Goal: Task Accomplishment & Management: Complete application form

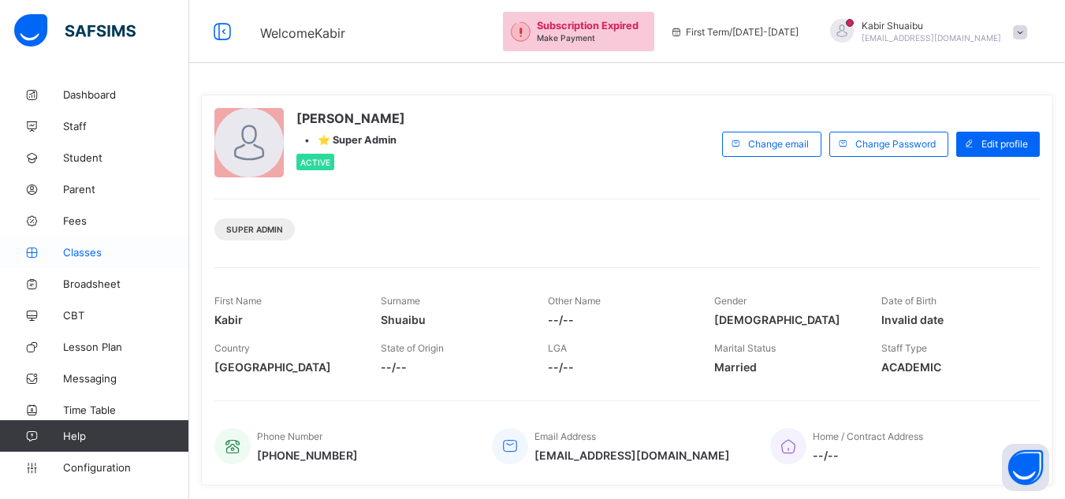
click at [82, 251] on span "Classes" at bounding box center [126, 252] width 126 height 13
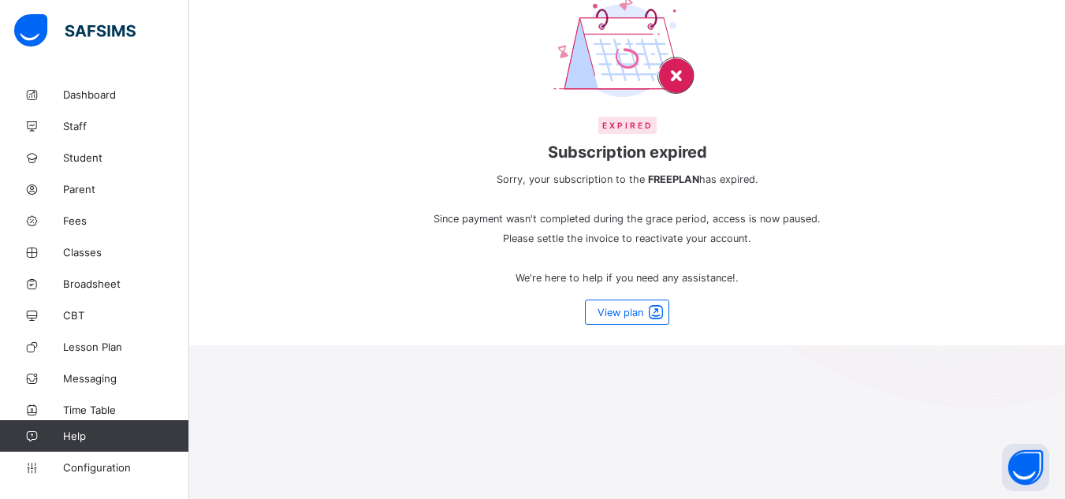
scroll to position [158, 0]
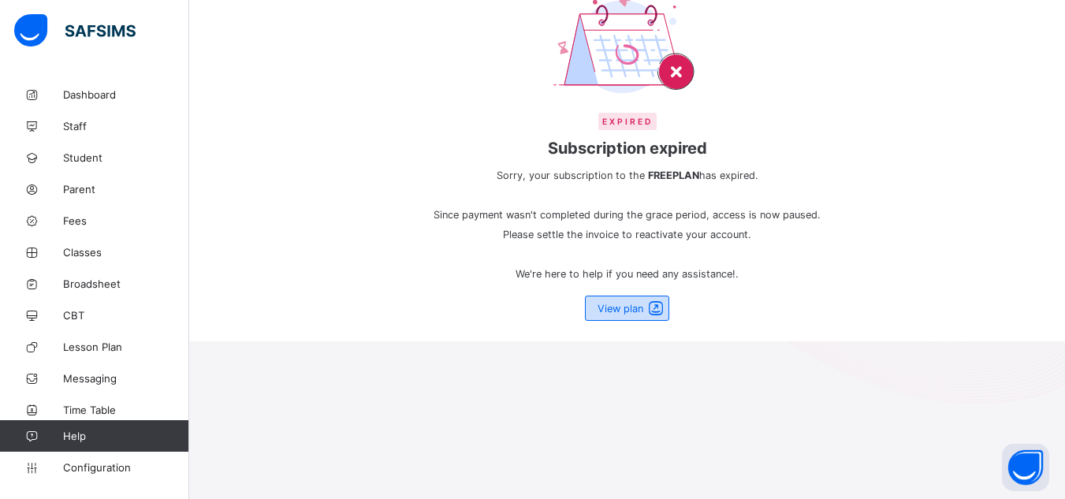
click at [643, 303] on span "View plan" at bounding box center [621, 309] width 46 height 12
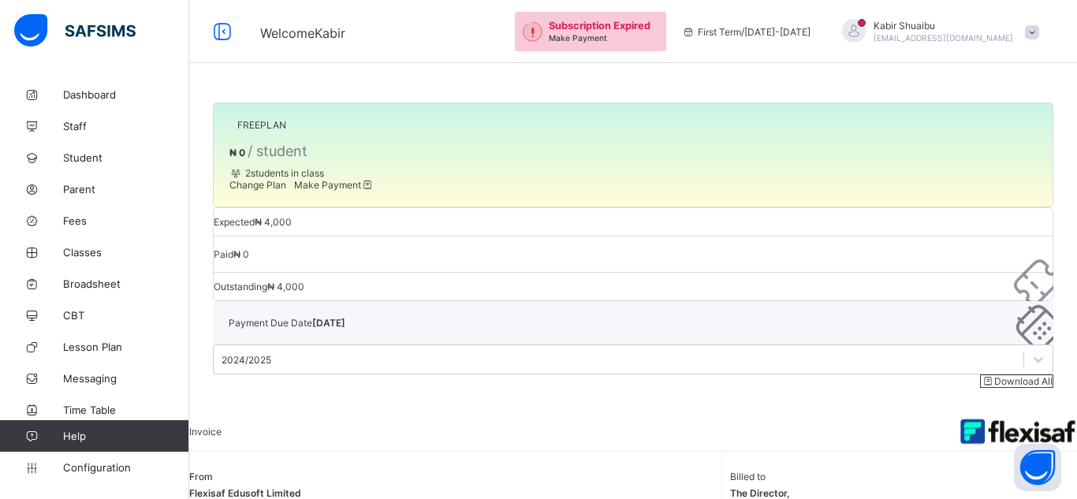
click at [307, 158] on span "₦ 0 / student" at bounding box center [268, 153] width 78 height 12
click at [953, 30] on span "[PERSON_NAME]" at bounding box center [943, 26] width 140 height 12
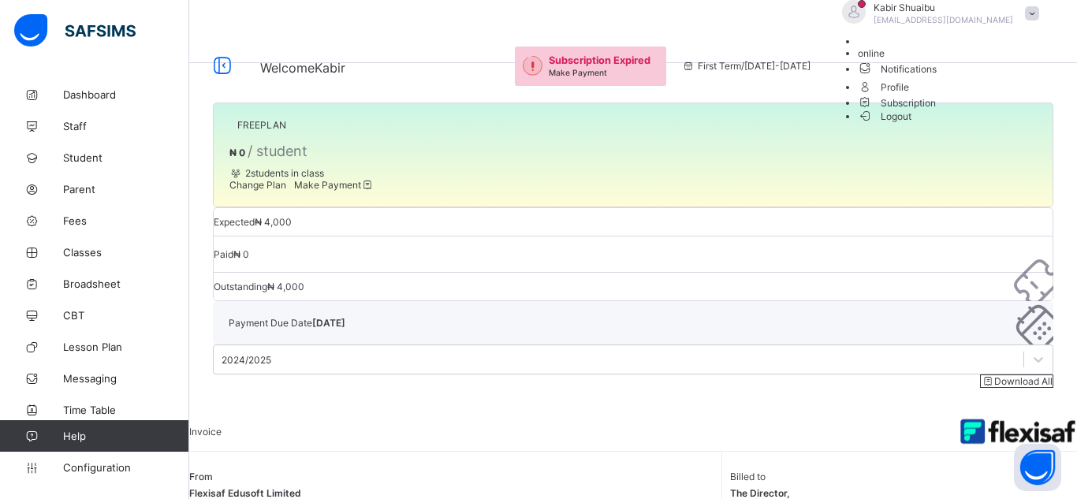
click at [912, 125] on span "Logout" at bounding box center [885, 116] width 54 height 17
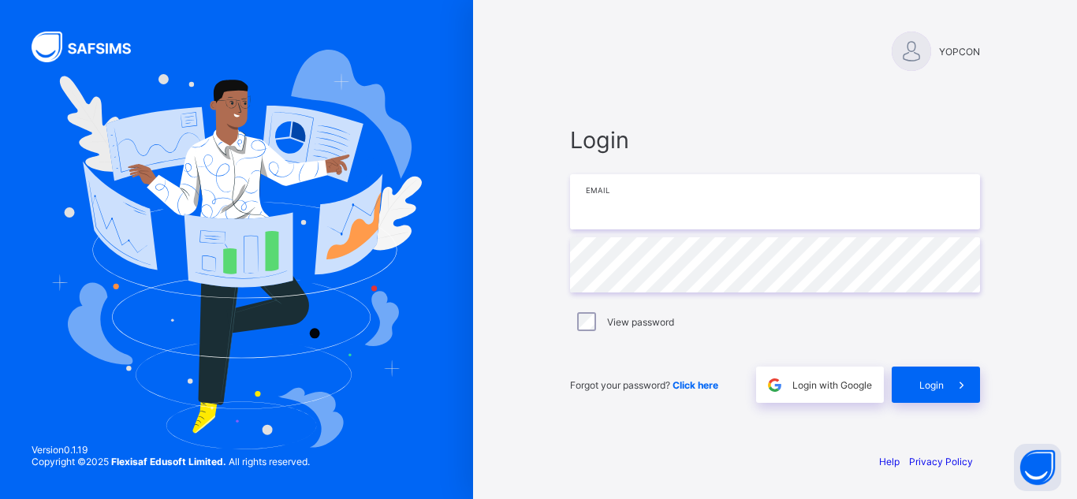
type input "**********"
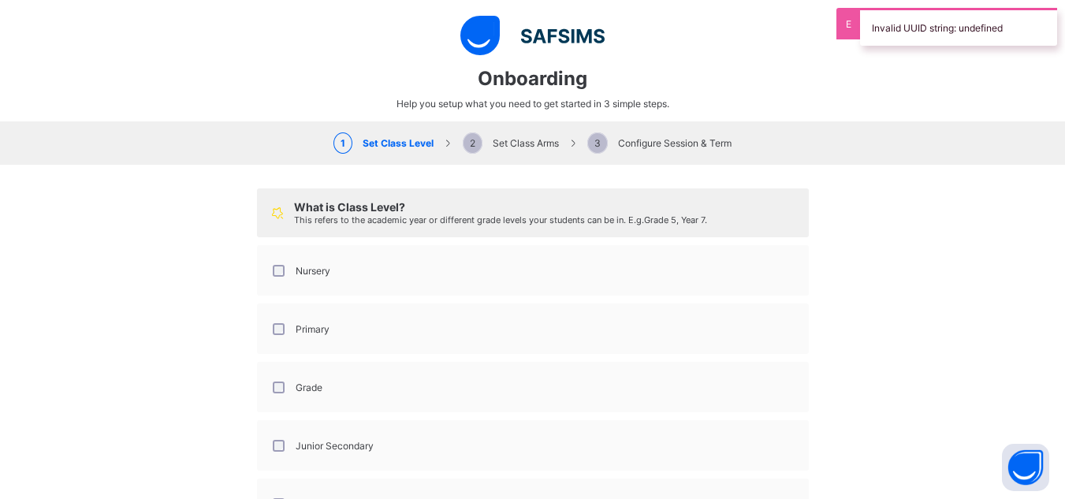
select select "**"
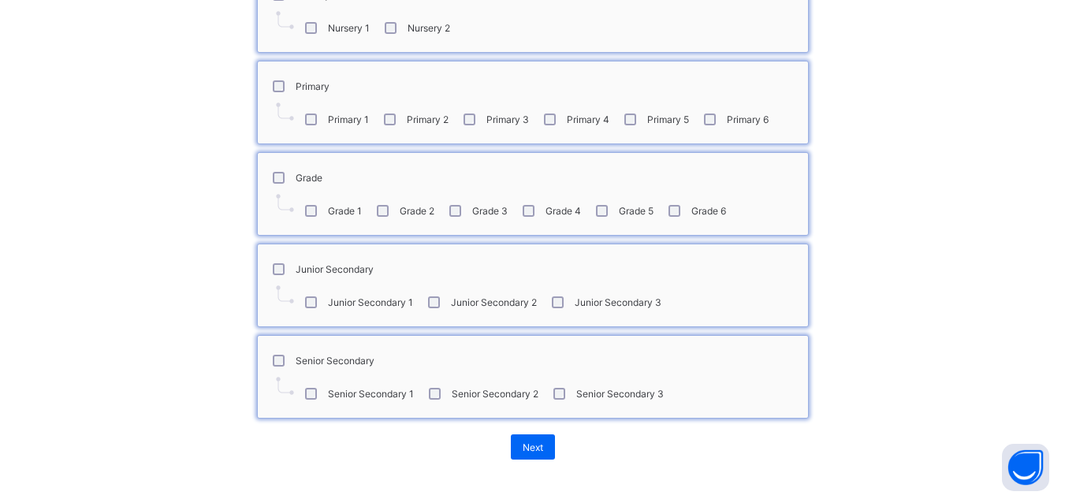
scroll to position [265, 0]
click at [523, 443] on span "Next" at bounding box center [533, 447] width 20 height 12
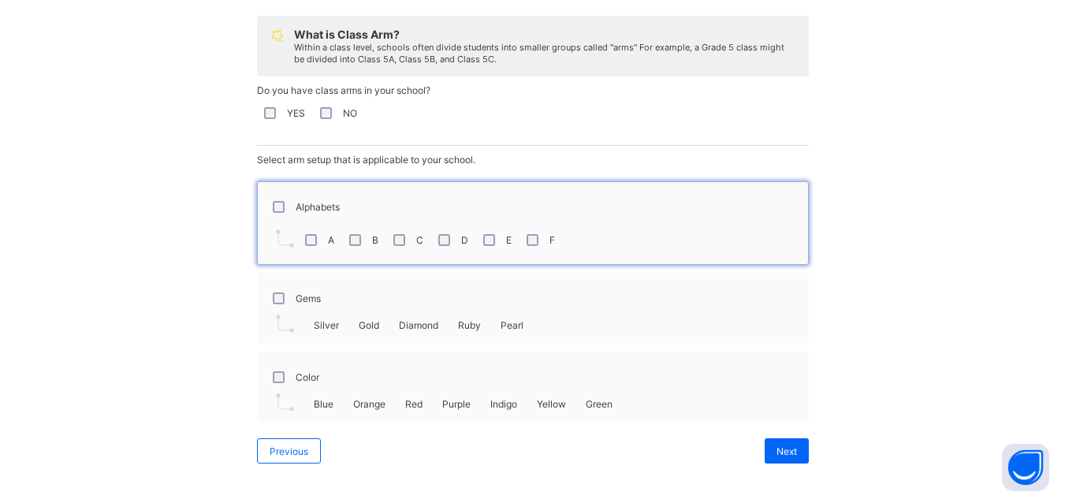
scroll to position [177, 0]
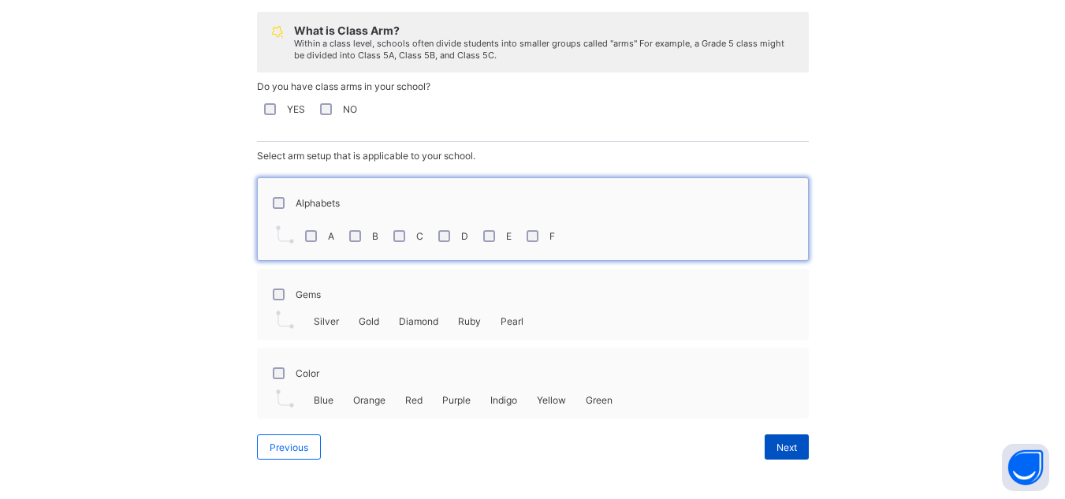
click at [776, 444] on span "Next" at bounding box center [786, 447] width 20 height 12
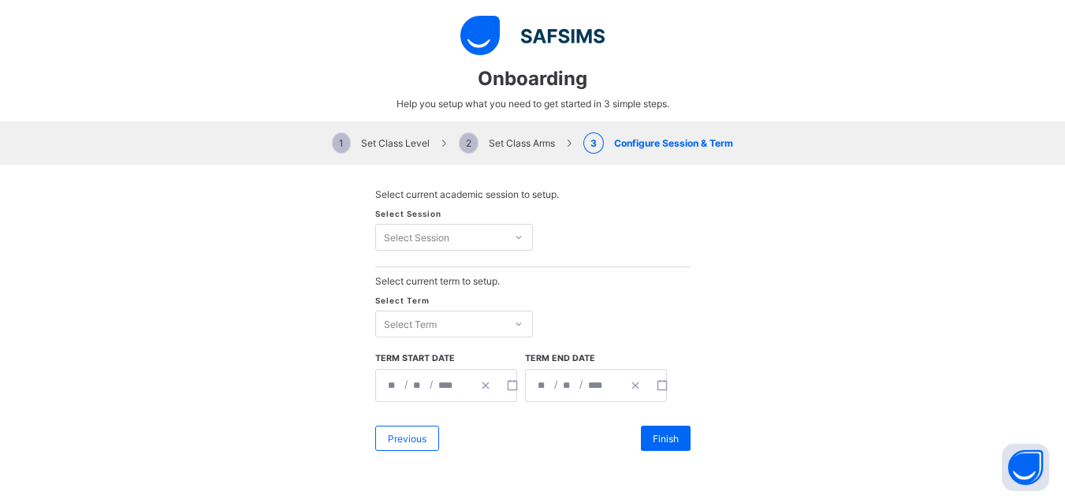
scroll to position [0, 0]
click at [423, 236] on div "Select Session" at bounding box center [416, 237] width 65 height 27
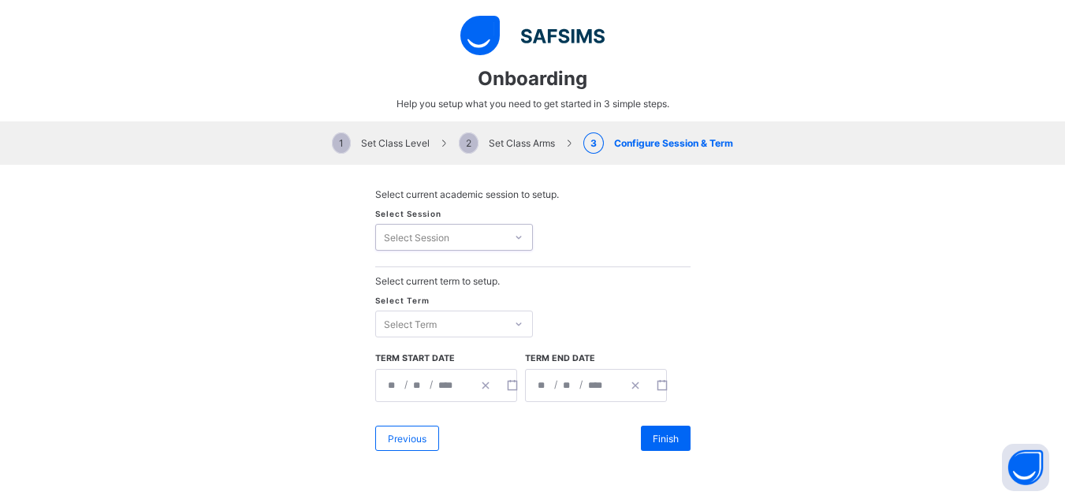
scroll to position [28, 0]
